Goal: Information Seeking & Learning: Find specific fact

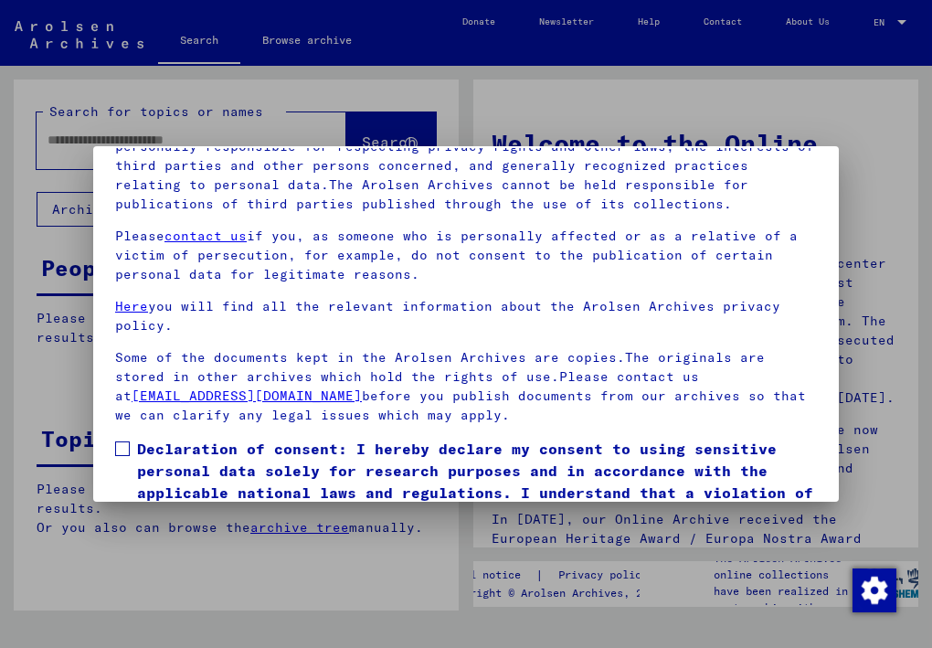
scroll to position [156, 0]
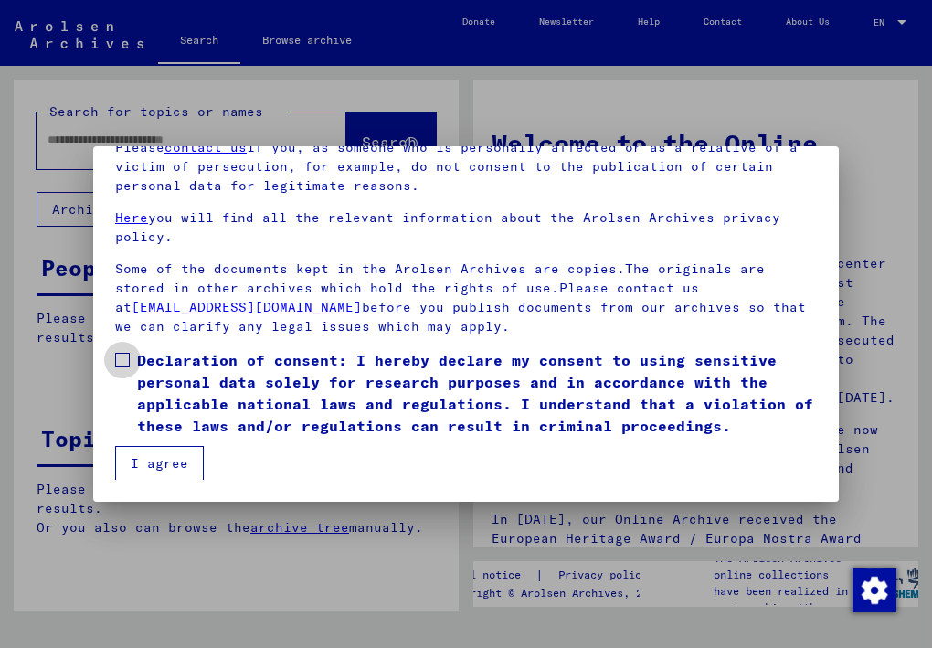
drag, startPoint x: 128, startPoint y: 364, endPoint x: 146, endPoint y: 385, distance: 27.9
click at [127, 364] on span at bounding box center [122, 360] width 15 height 15
click at [179, 458] on button "I agree" at bounding box center [159, 463] width 89 height 35
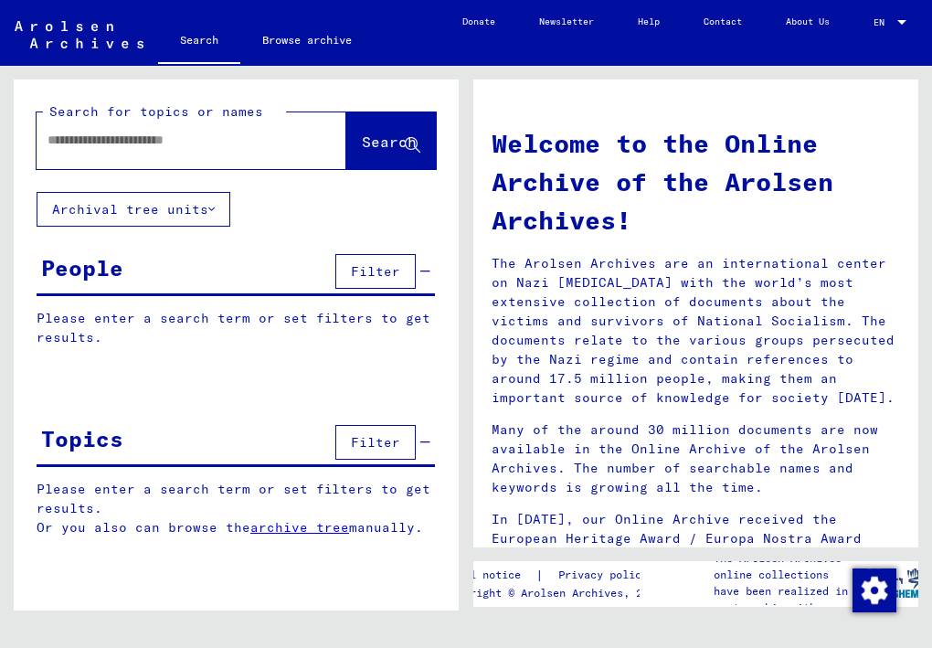
click at [198, 272] on div "People Filter" at bounding box center [236, 273] width 399 height 47
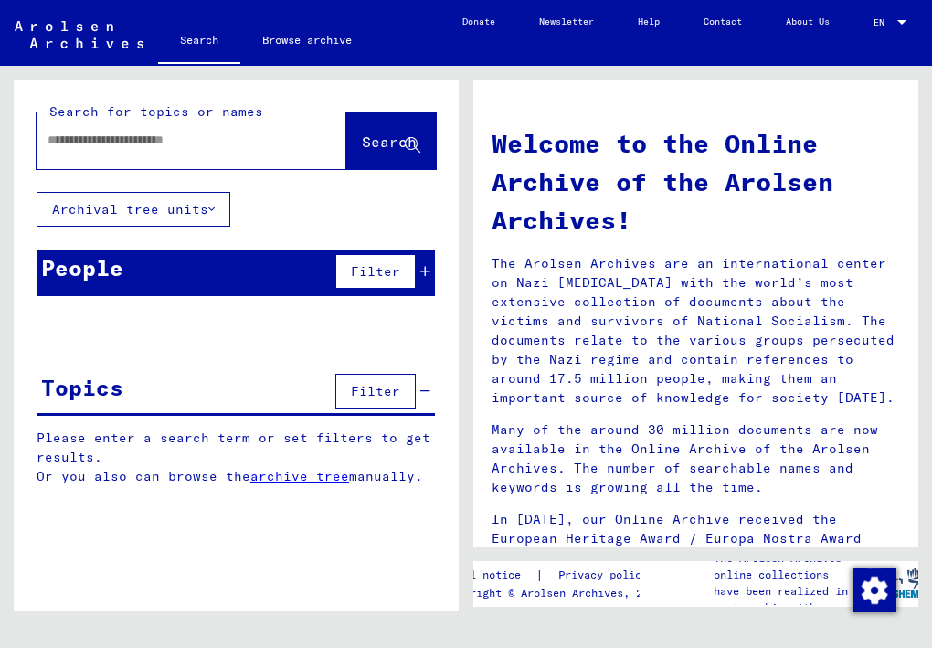
click at [209, 143] on input "text" at bounding box center [170, 140] width 244 height 19
type input "*"
type input "**********"
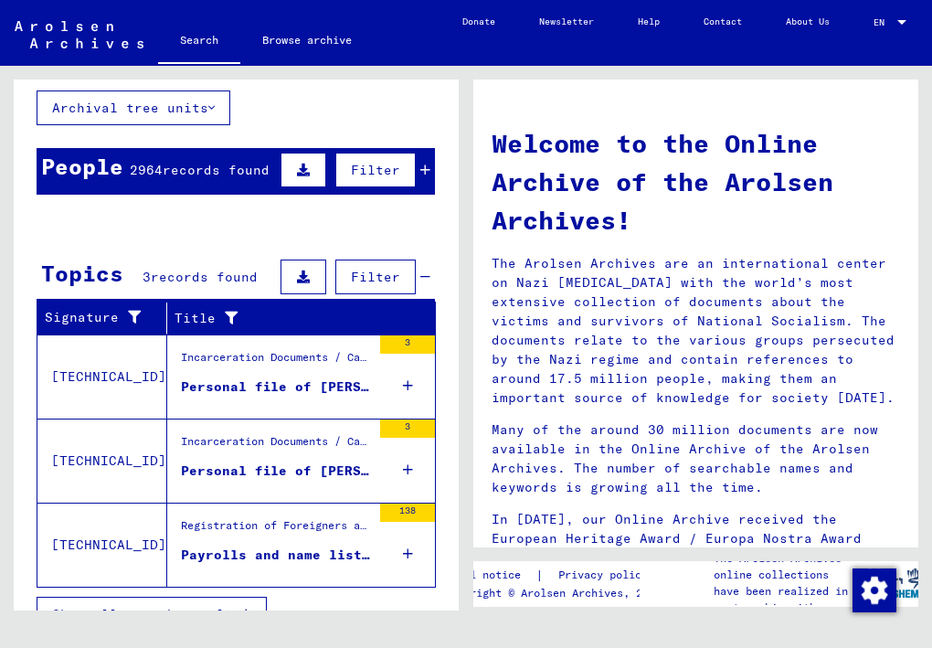
scroll to position [139, 0]
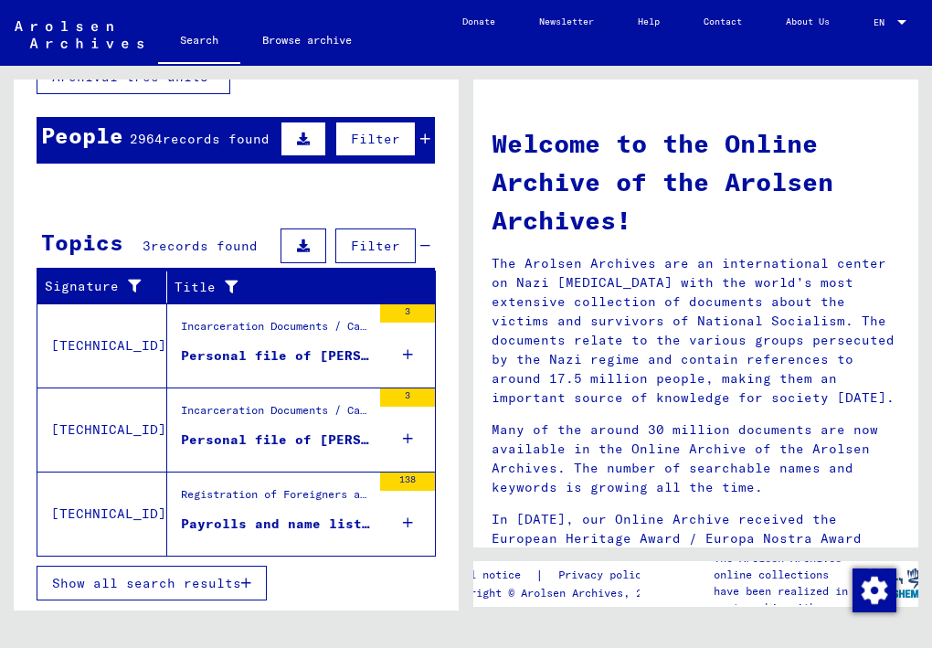
click at [255, 353] on div "Personal file of [PERSON_NAME], born on [DEMOGRAPHIC_DATA]" at bounding box center [276, 355] width 190 height 19
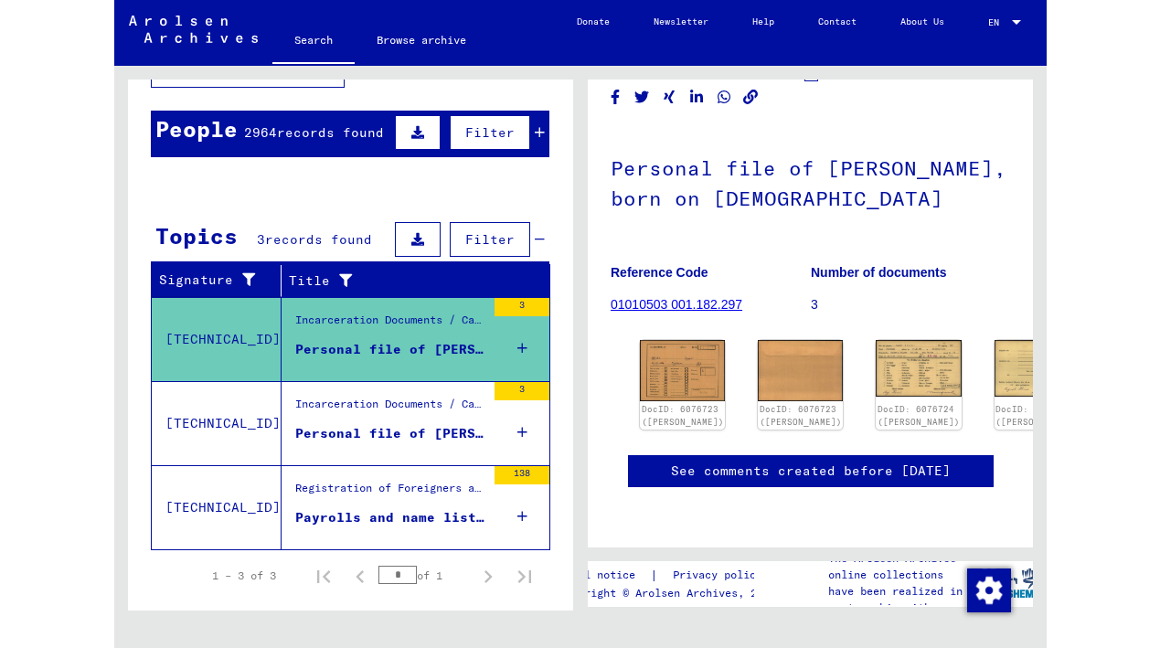
scroll to position [146, 0]
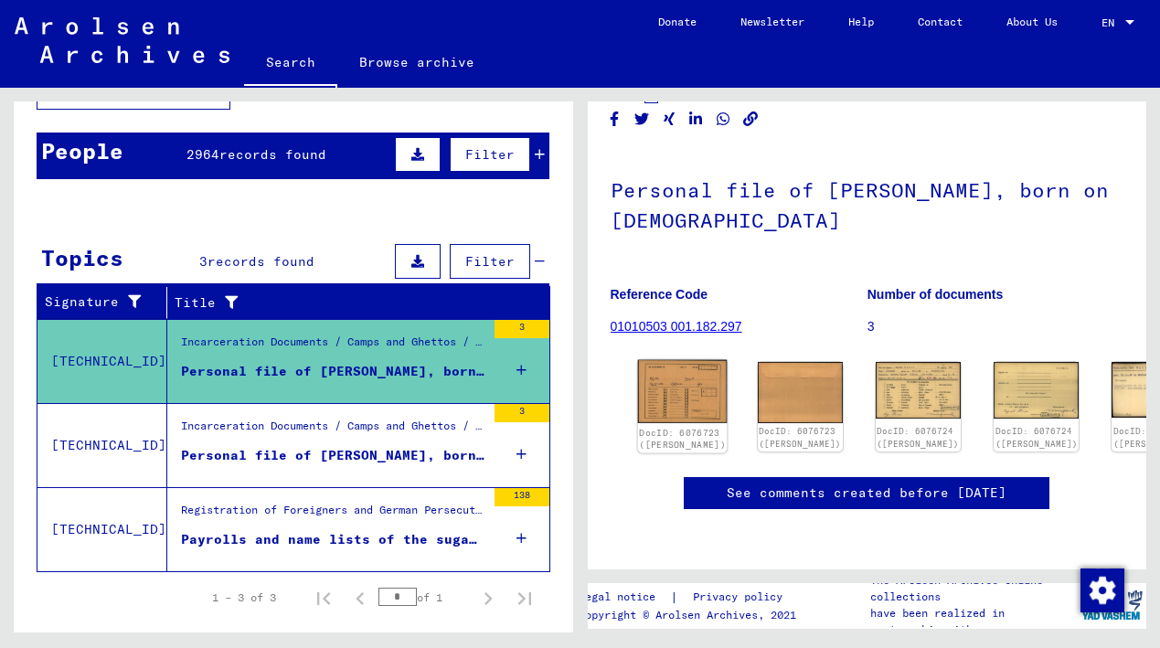
click at [661, 360] on img at bounding box center [682, 392] width 90 height 64
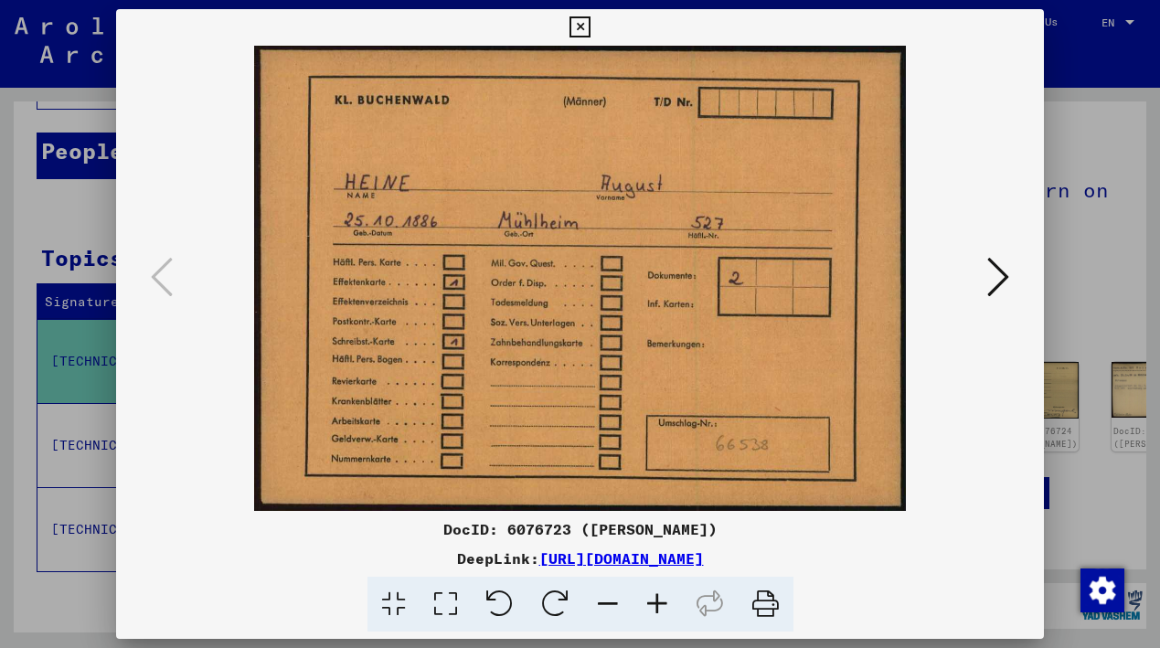
click at [931, 279] on icon at bounding box center [998, 277] width 22 height 44
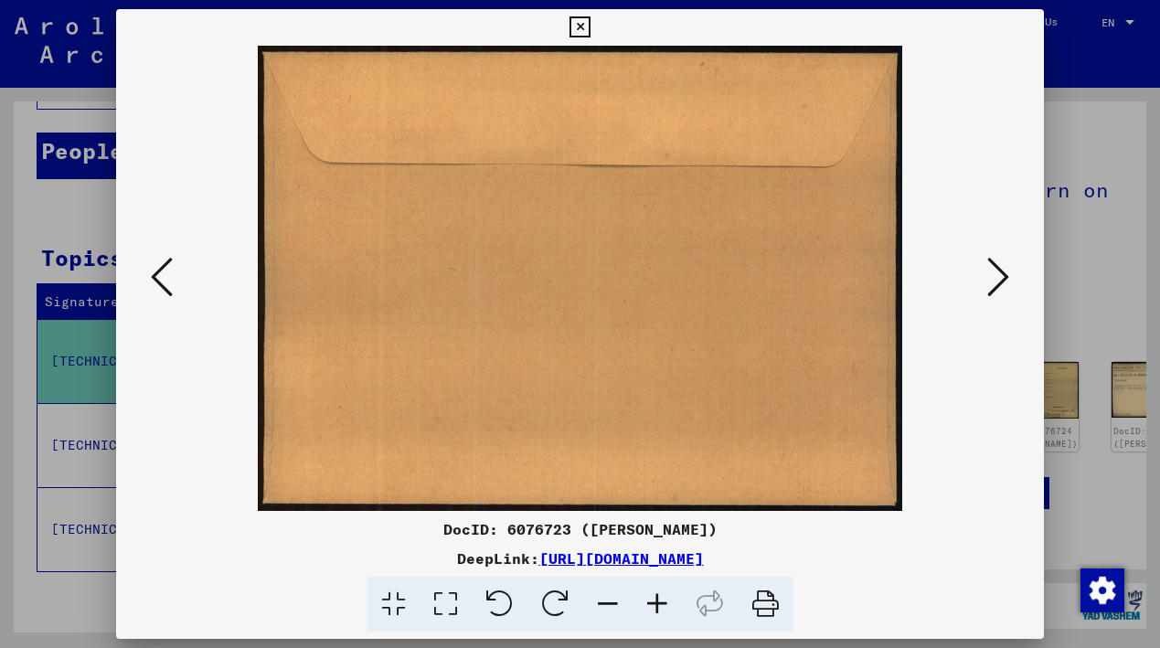
click at [931, 279] on icon at bounding box center [998, 277] width 22 height 44
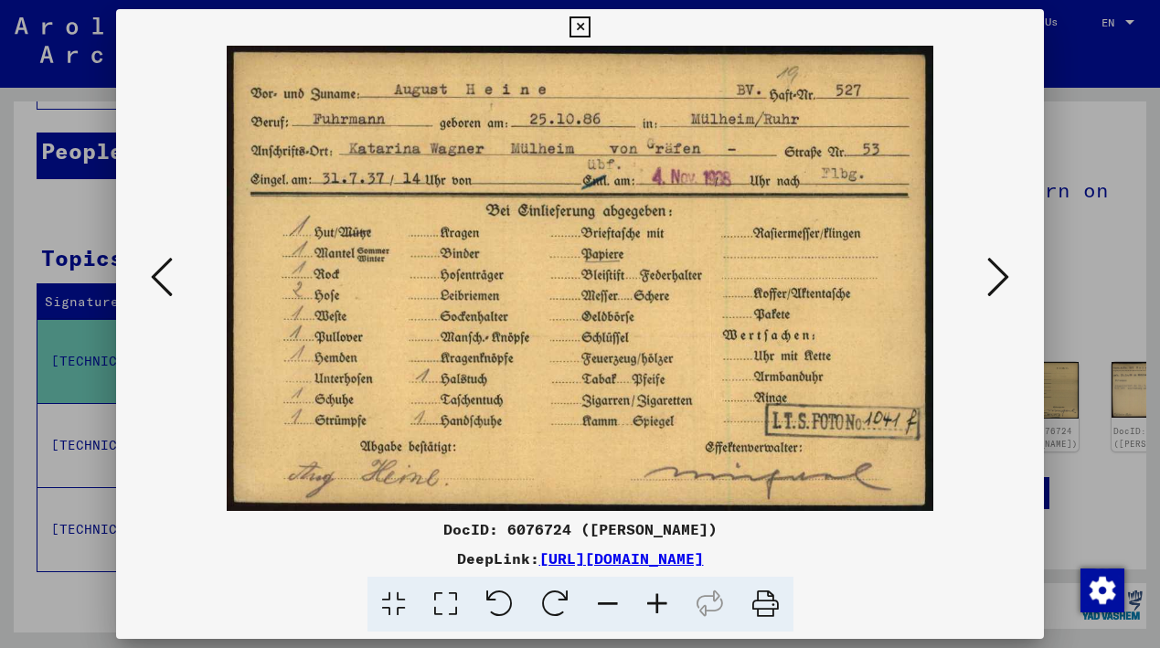
click at [931, 278] on icon at bounding box center [998, 277] width 22 height 44
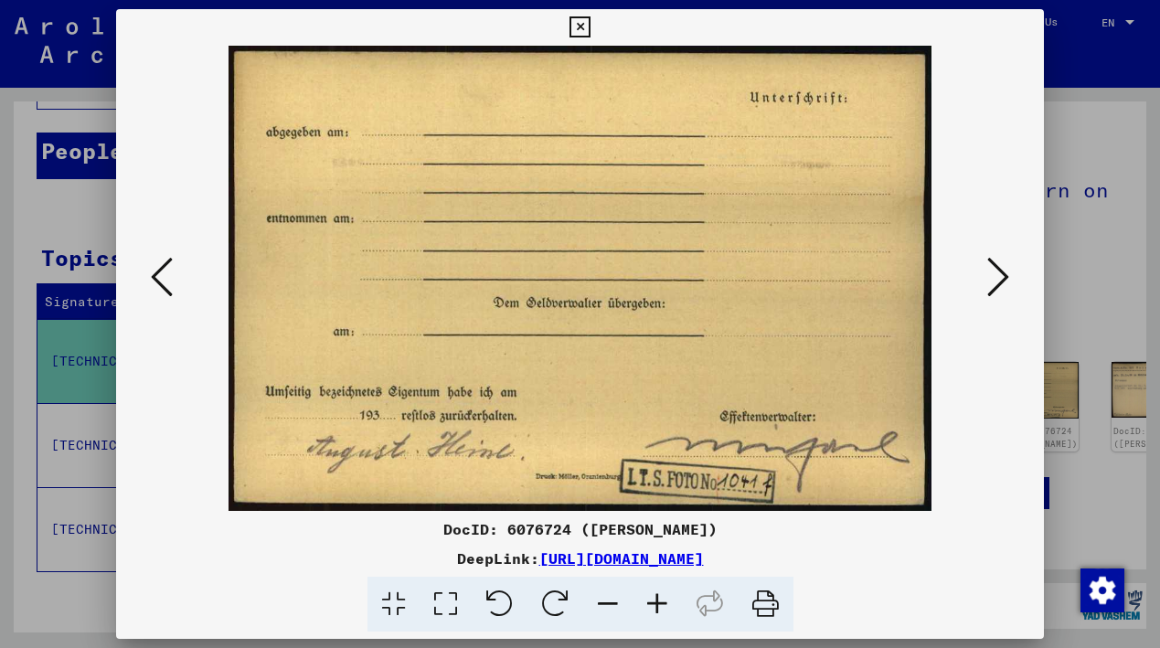
click at [931, 278] on icon at bounding box center [998, 277] width 22 height 44
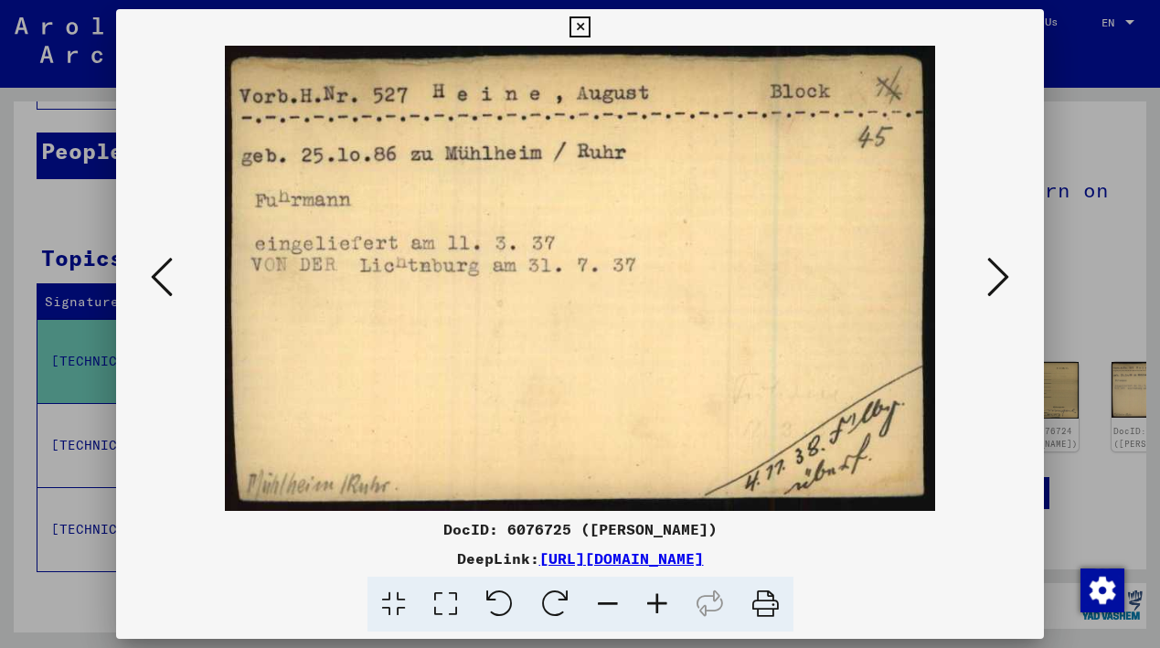
click at [931, 278] on icon at bounding box center [998, 277] width 22 height 44
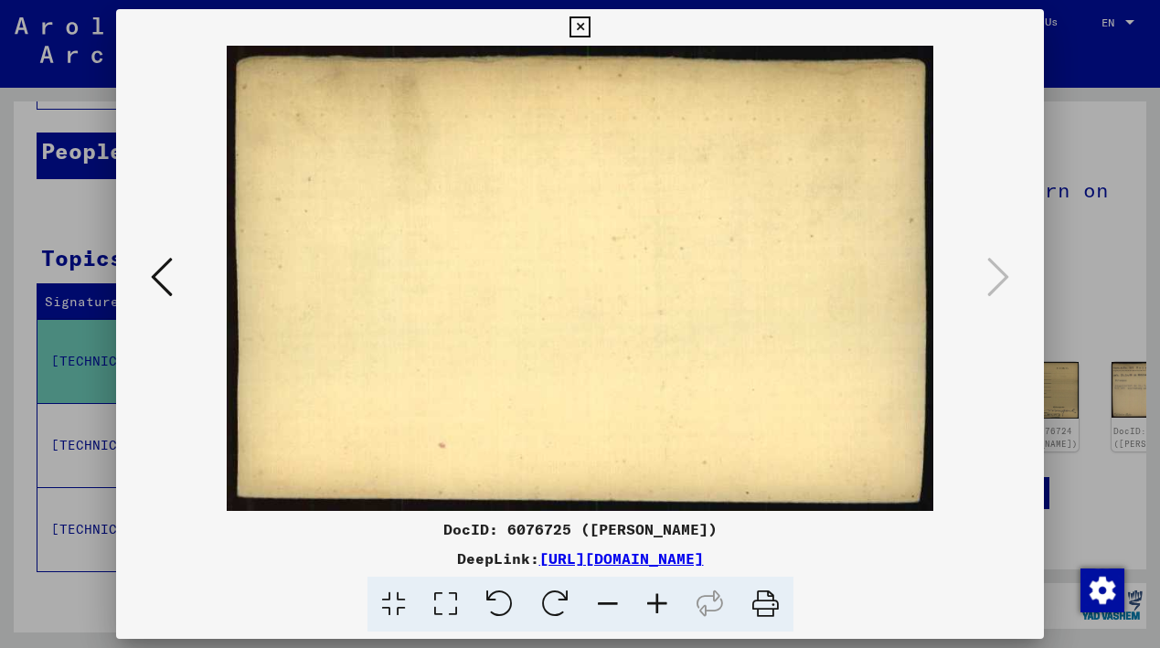
click at [574, 22] on icon at bounding box center [579, 27] width 21 height 22
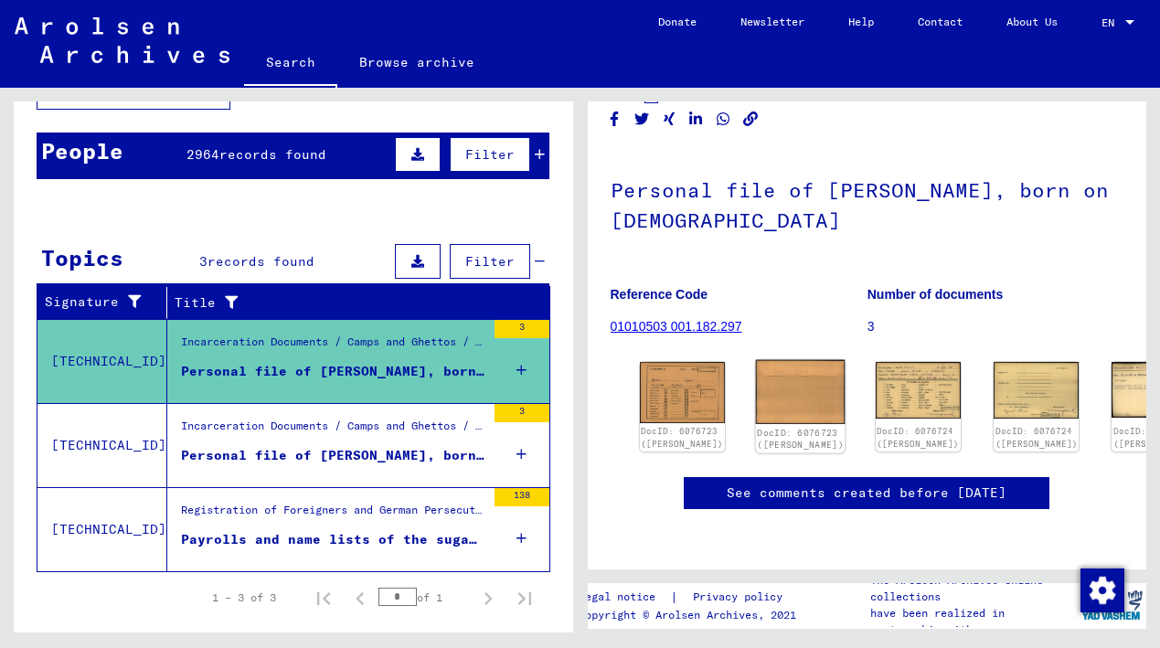
click at [757, 427] on link "DocID: 6076723 ([PERSON_NAME])" at bounding box center [800, 439] width 87 height 24
